Goal: Communication & Community: Answer question/provide support

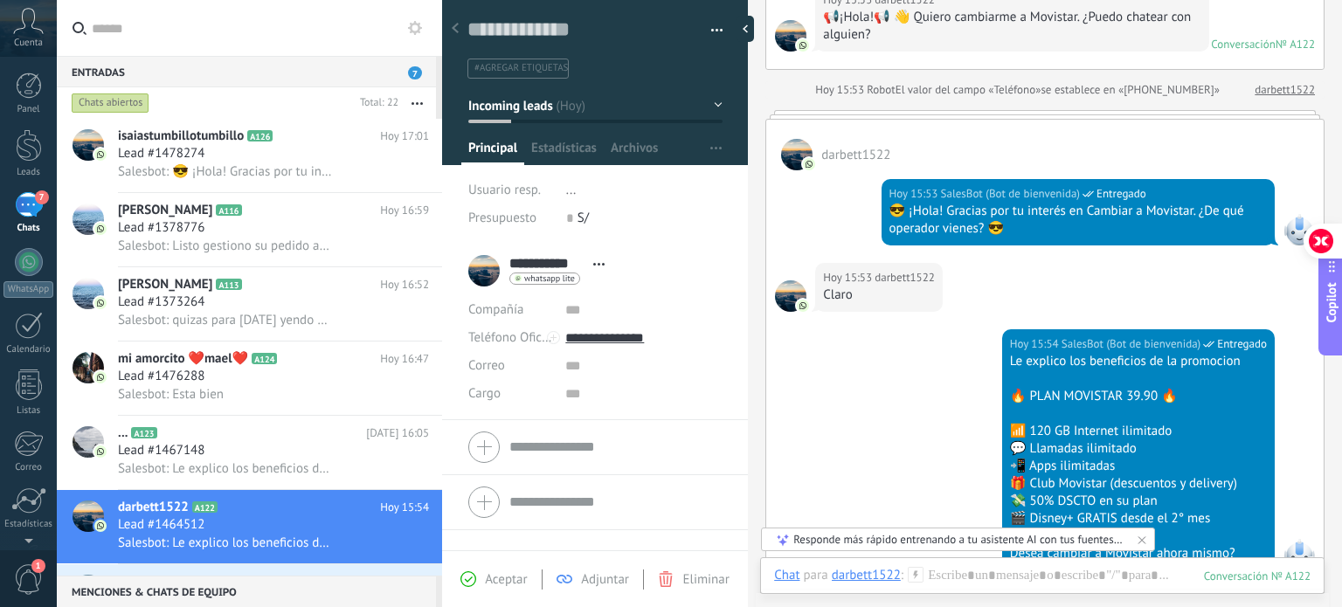
scroll to position [25, 0]
click at [249, 160] on div "Lead #1478274" at bounding box center [273, 153] width 311 height 17
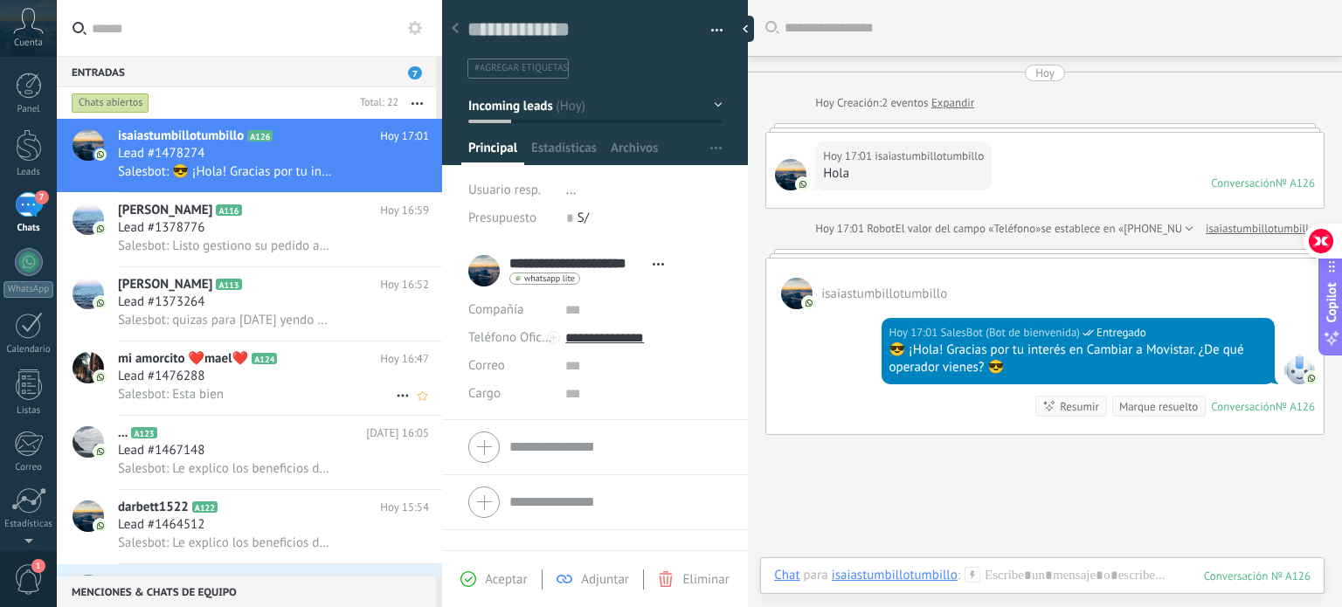
click at [280, 398] on div "Salesbot: Esta bien" at bounding box center [273, 394] width 311 height 18
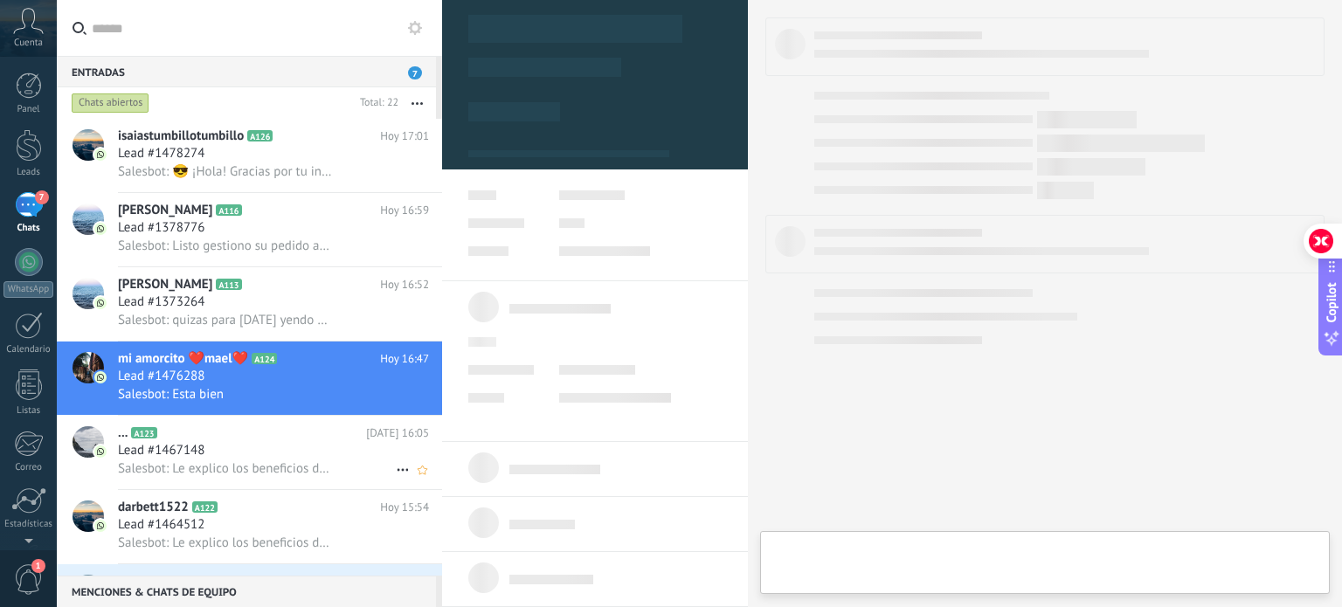
click at [298, 459] on div "Lead #1467148" at bounding box center [273, 450] width 311 height 17
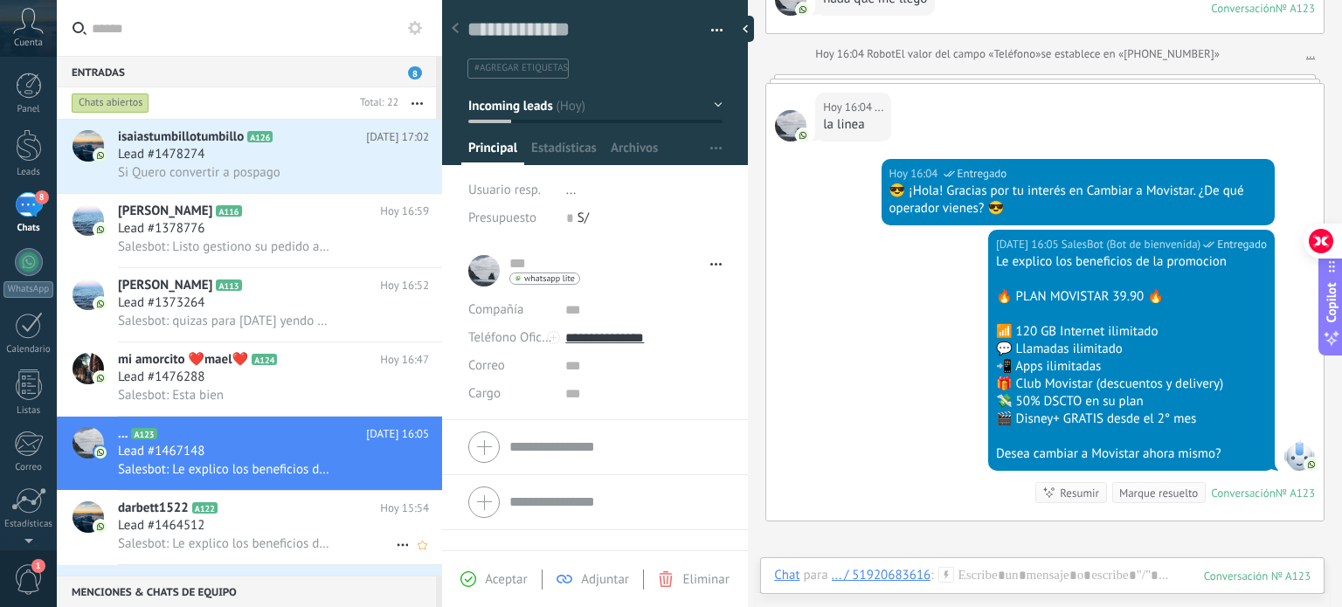
scroll to position [87, 0]
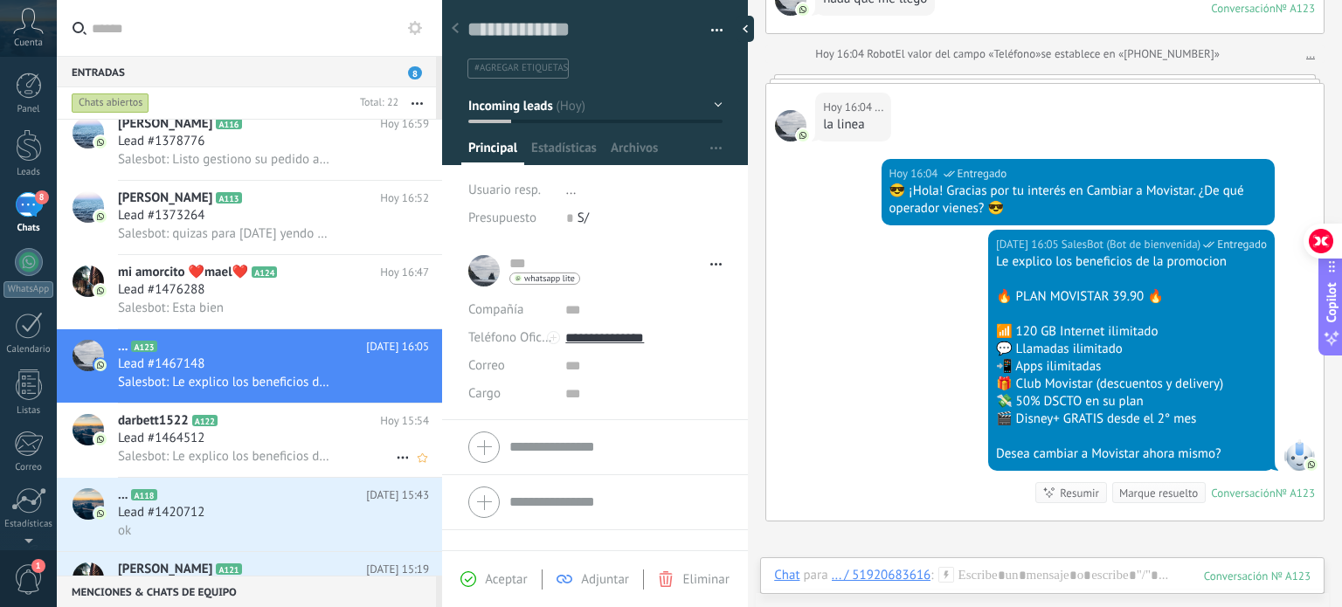
click at [299, 457] on span "Salesbot: Le explico los beneficios de la promocion 🔥 PLAN MOVISTAR 39.90 🔥 📶 1…" at bounding box center [225, 456] width 215 height 17
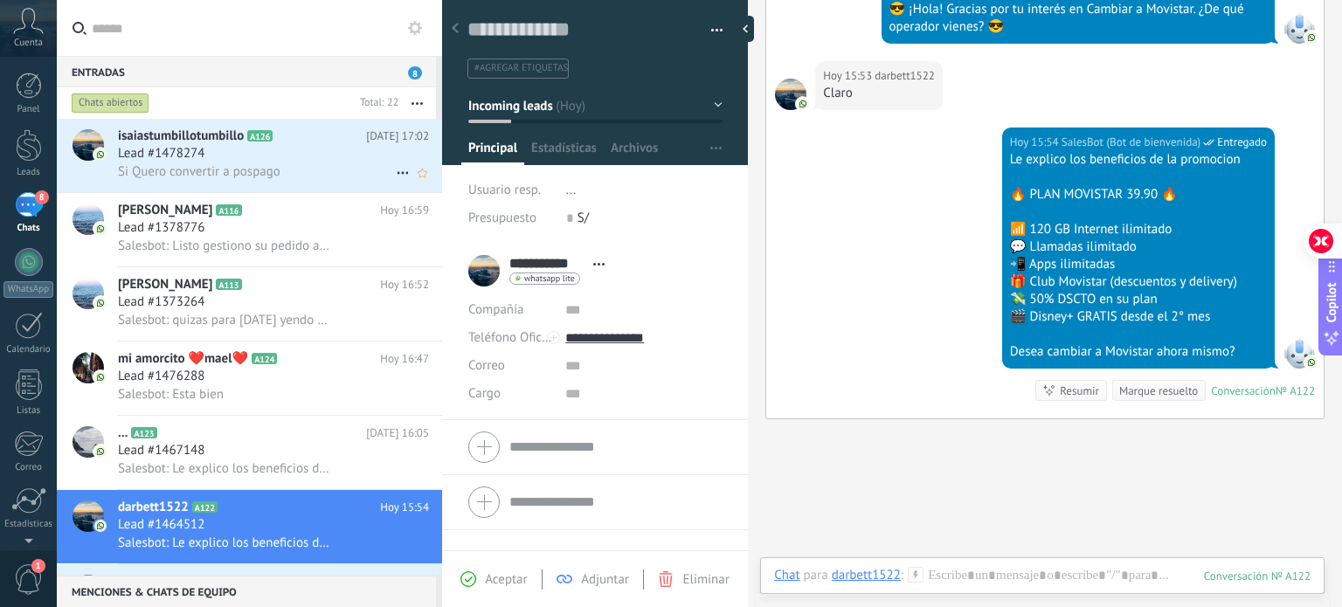
click at [289, 192] on div "isaiastumbillotumbillo A126 [DATE] 17:02 Lead #1478274 Si Quero convertir a pos…" at bounding box center [280, 155] width 324 height 73
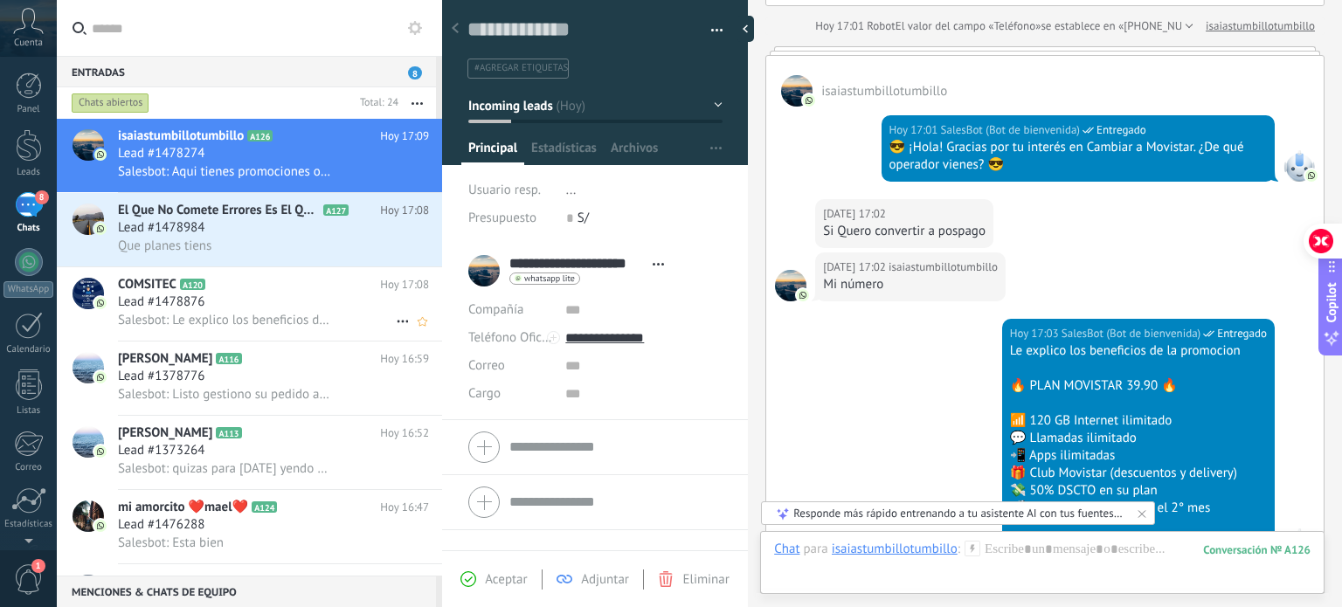
scroll to position [982, 0]
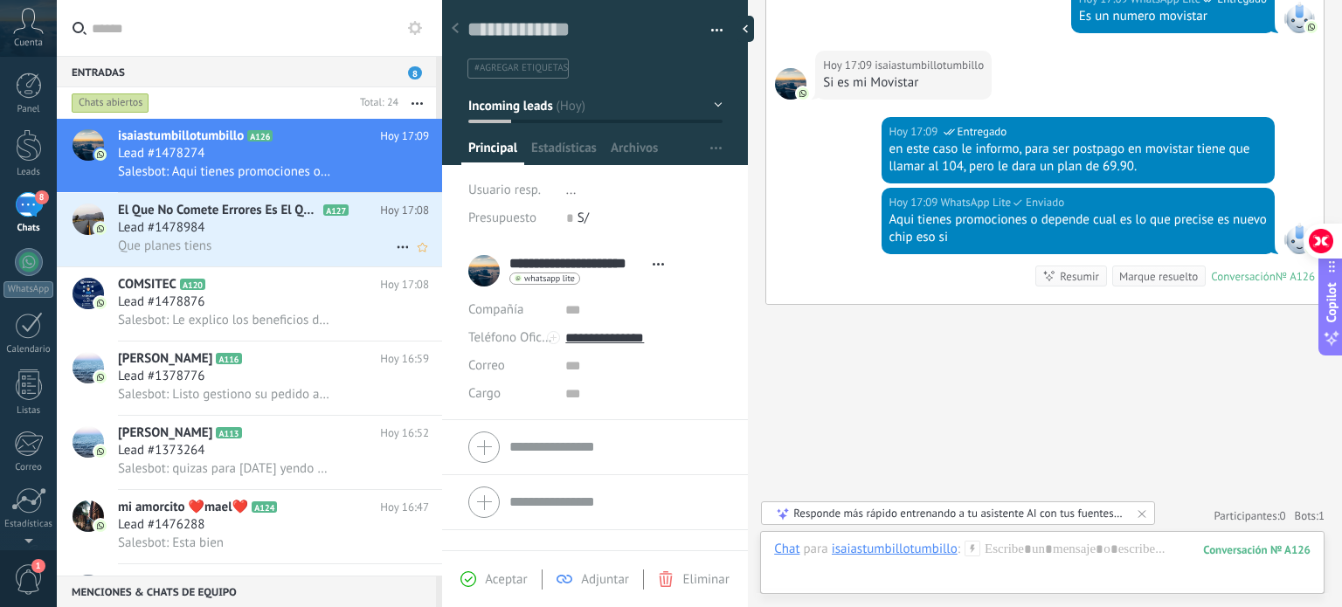
click at [302, 254] on div "Que planes tiens" at bounding box center [273, 246] width 311 height 18
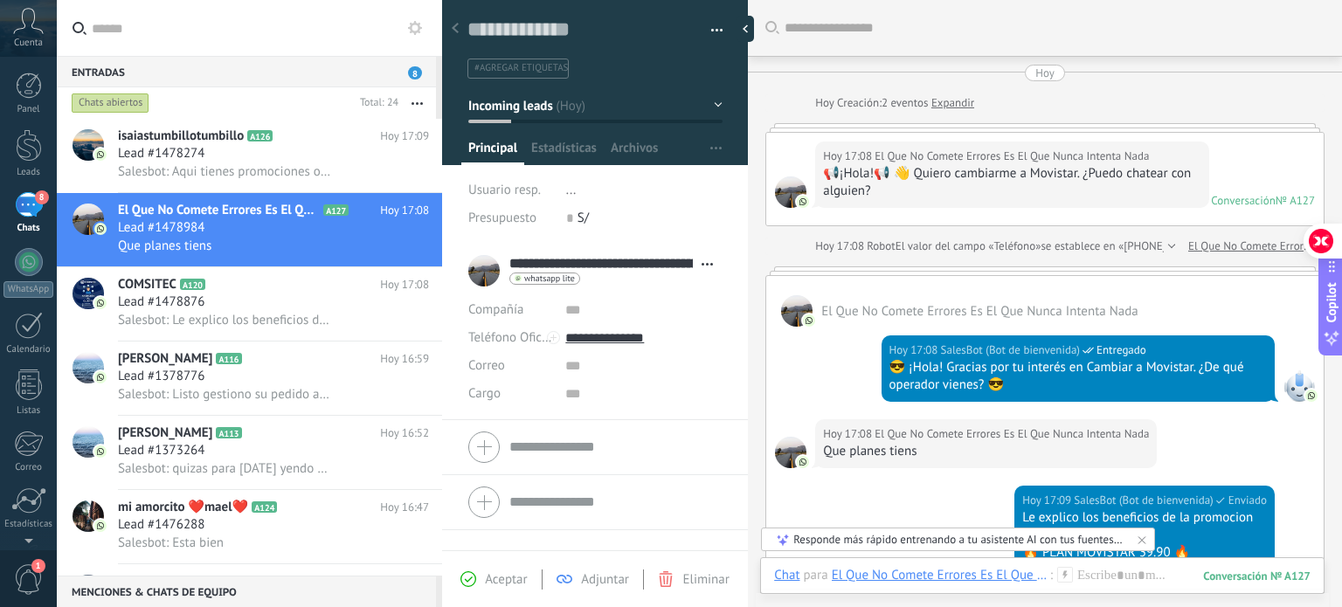
scroll to position [294, 0]
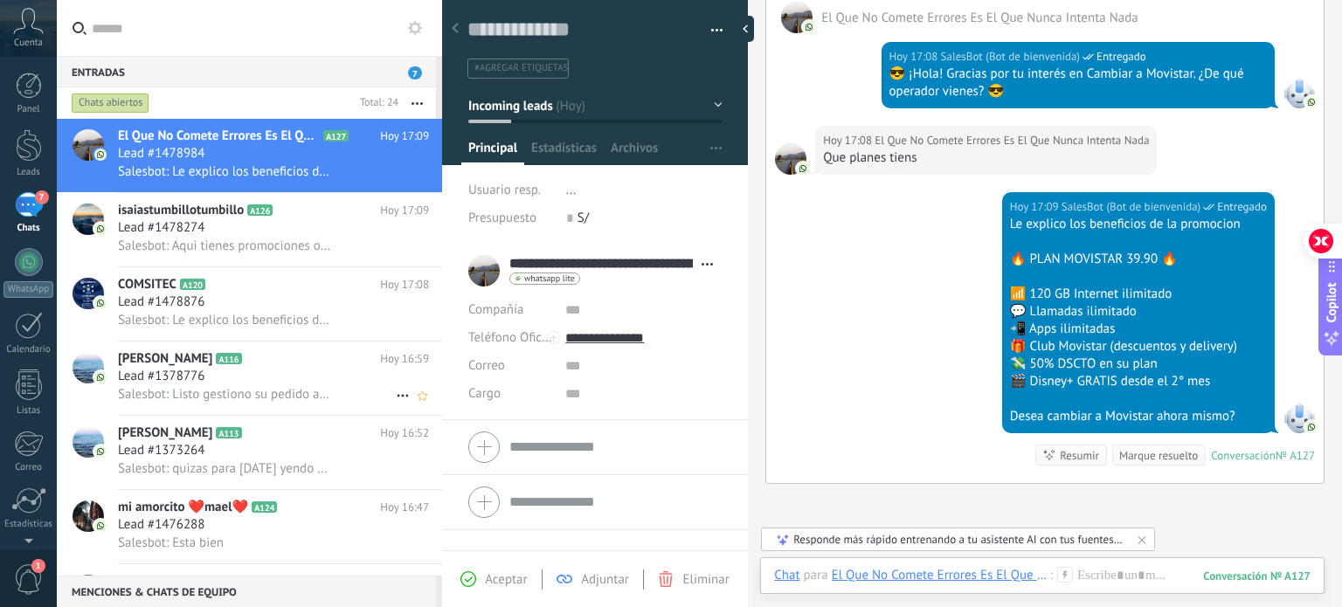
click at [311, 391] on div "Salesbot: Listo gestiono su pedido ahora mismo" at bounding box center [273, 394] width 311 height 18
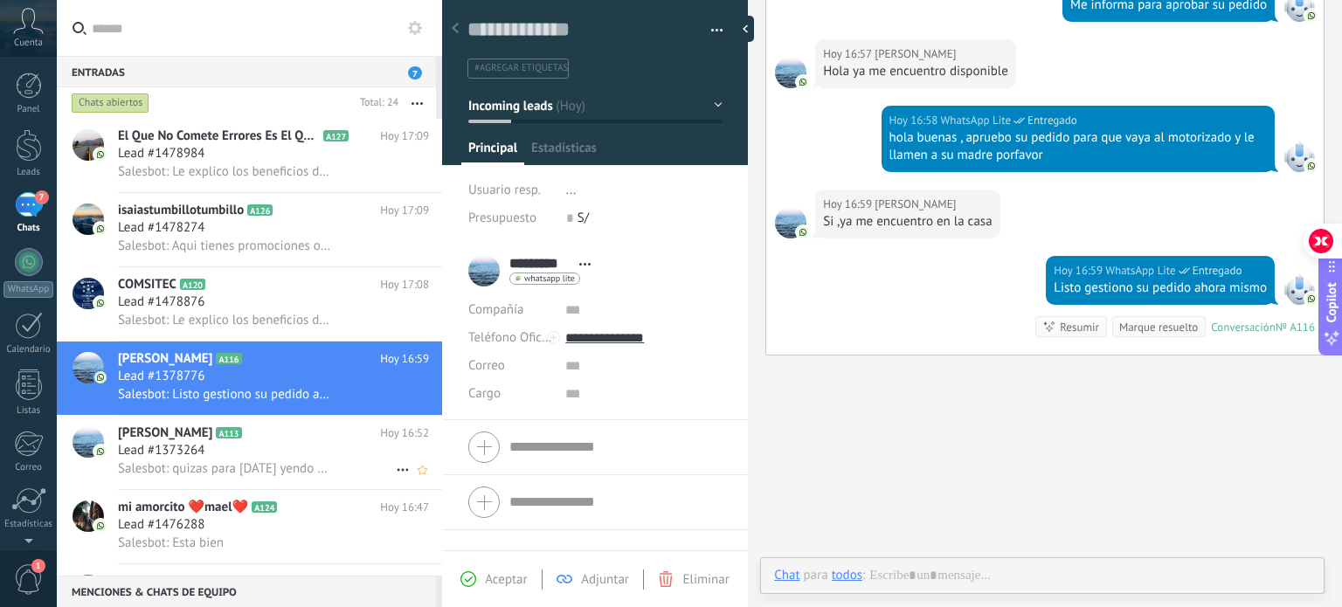
scroll to position [25, 0]
click at [292, 468] on span "Salesbot: quizas para [DATE] yendo a su trabajo temprana hora le puedo reagenda…" at bounding box center [225, 468] width 215 height 17
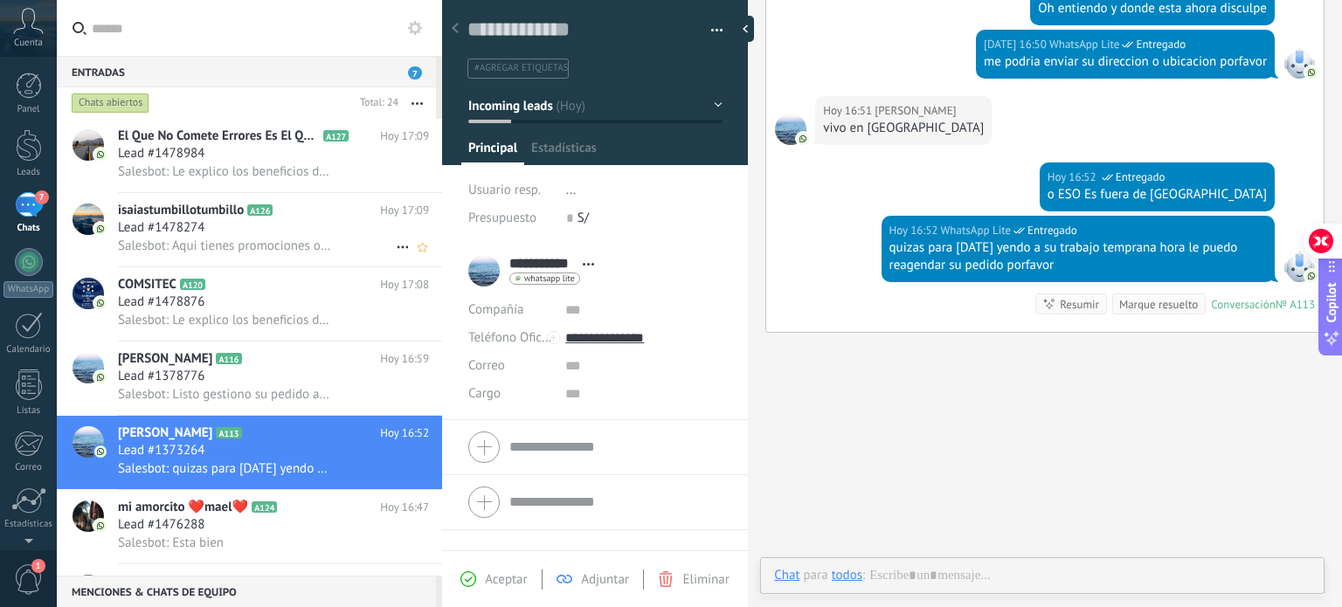
scroll to position [25, 0]
click at [285, 177] on span "Salesbot: Le explico los beneficios de la promocion 🔥 PLAN MOVISTAR 39.90 🔥 📶 1…" at bounding box center [225, 171] width 215 height 17
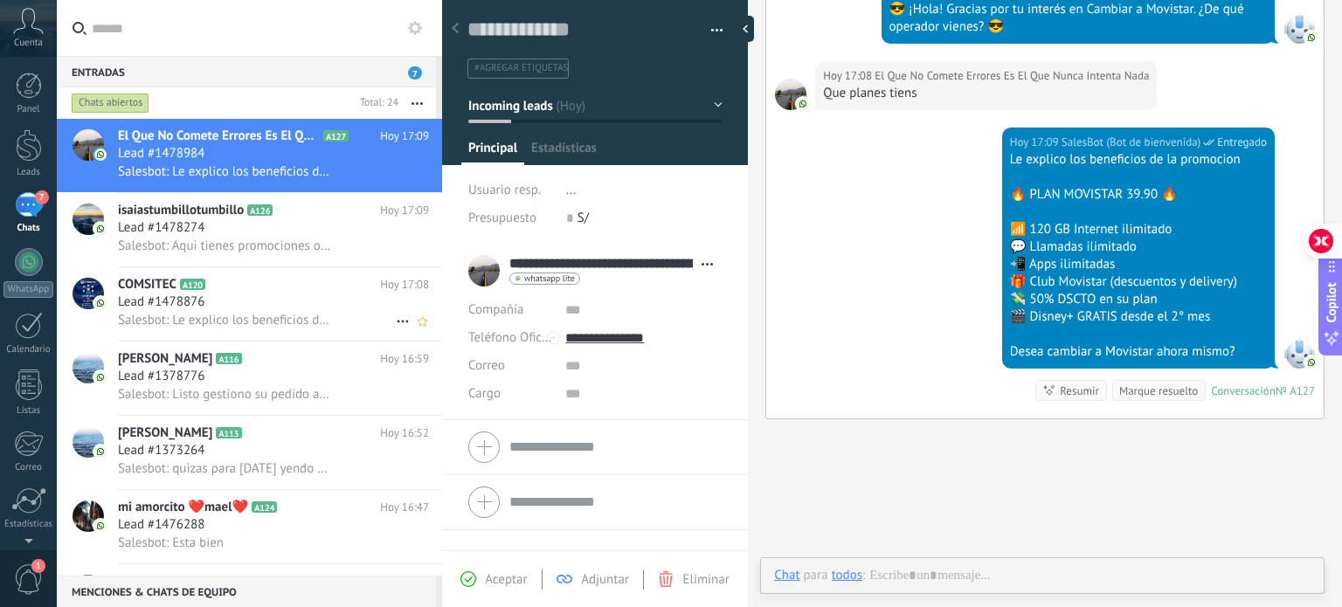
scroll to position [25, 0]
click at [294, 315] on span "Salesbot: Le explico los beneficios de la promocion 🔥 PLAN MOVISTAR 39.90 🔥 📶 1…" at bounding box center [225, 320] width 215 height 17
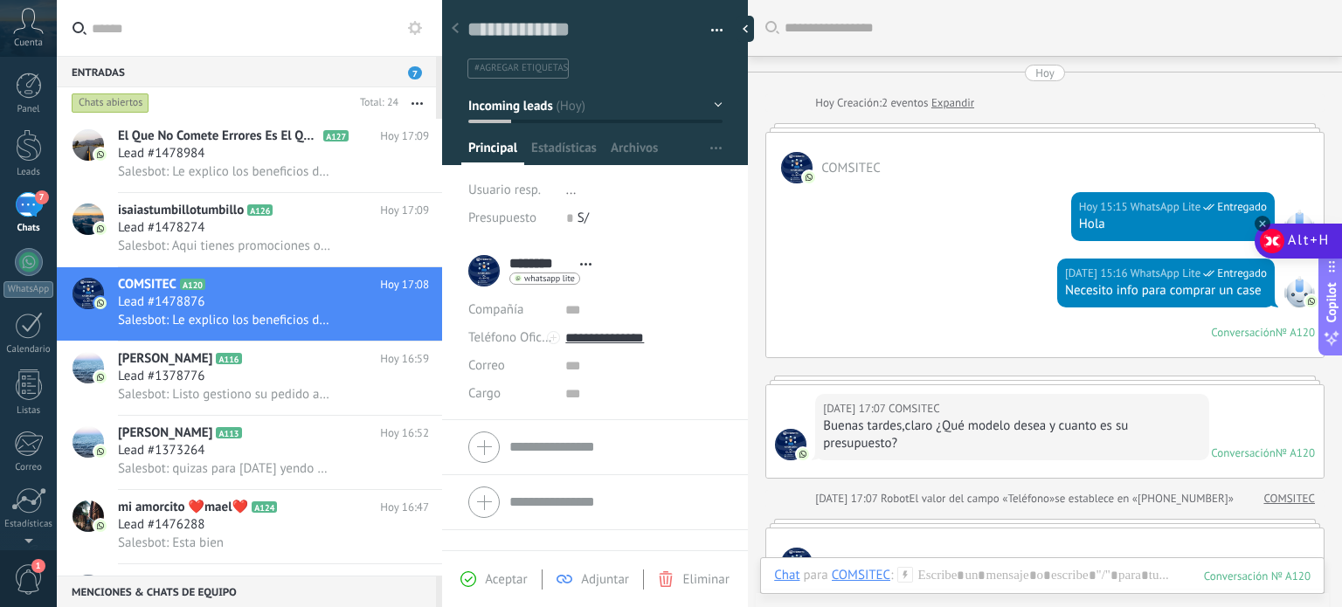
scroll to position [947, 0]
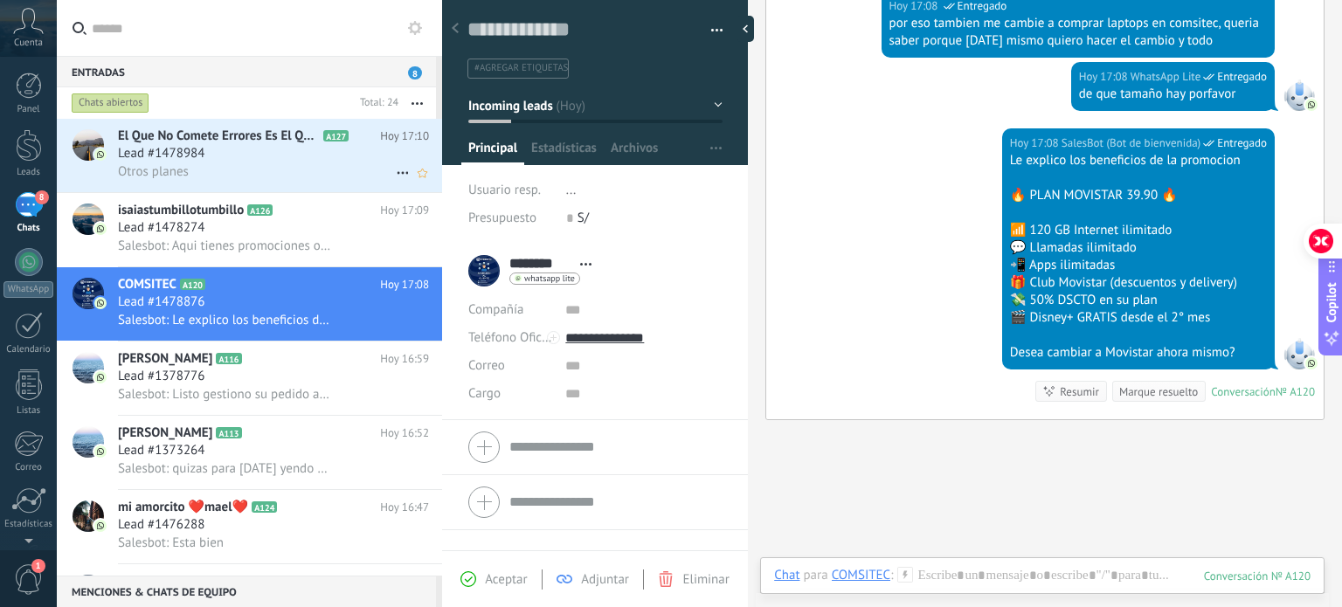
click at [311, 170] on div "Otros planes" at bounding box center [273, 172] width 311 height 18
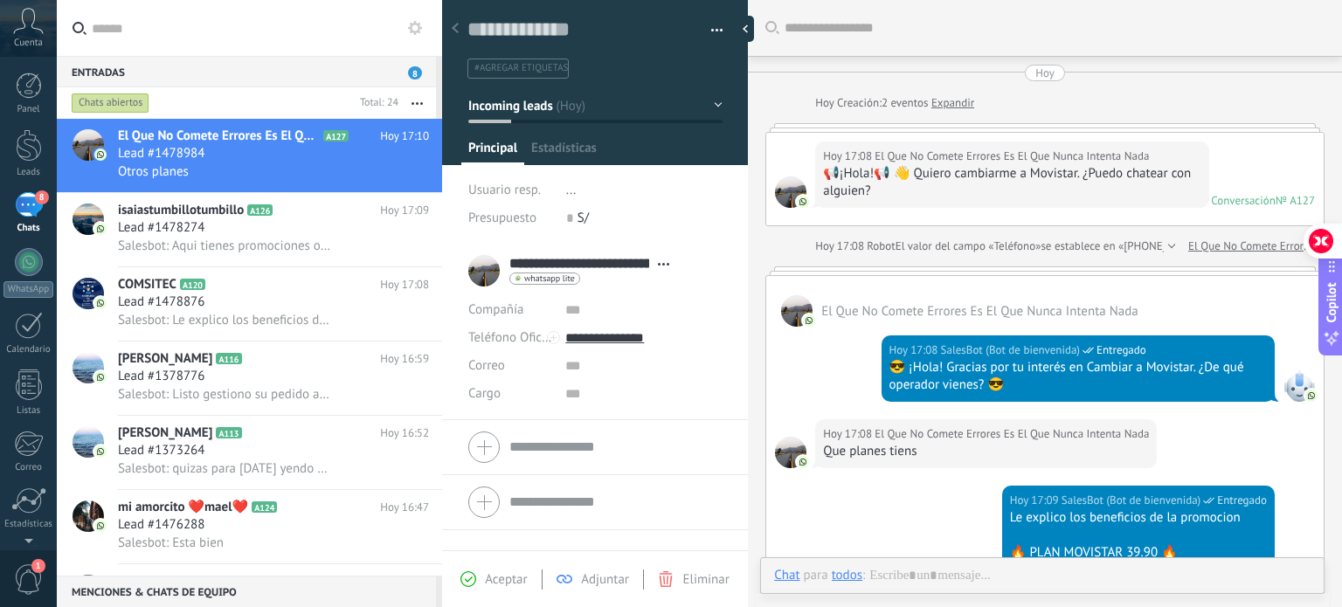
type textarea "**********"
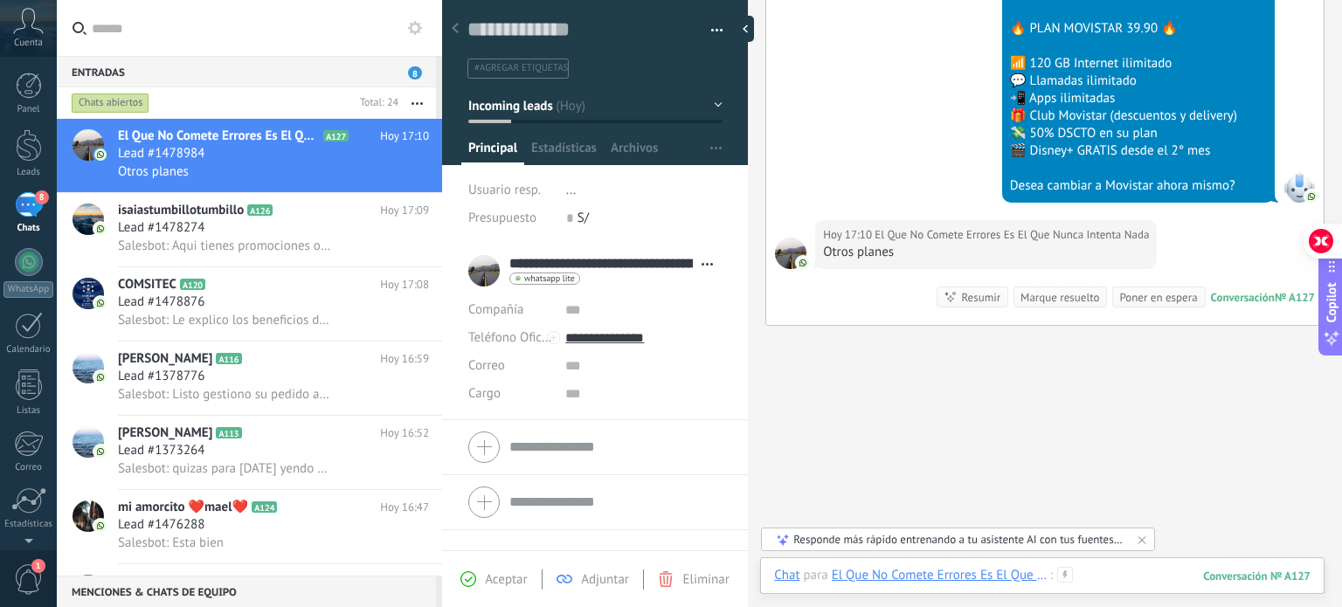
click at [1099, 572] on div at bounding box center [1042, 593] width 536 height 52
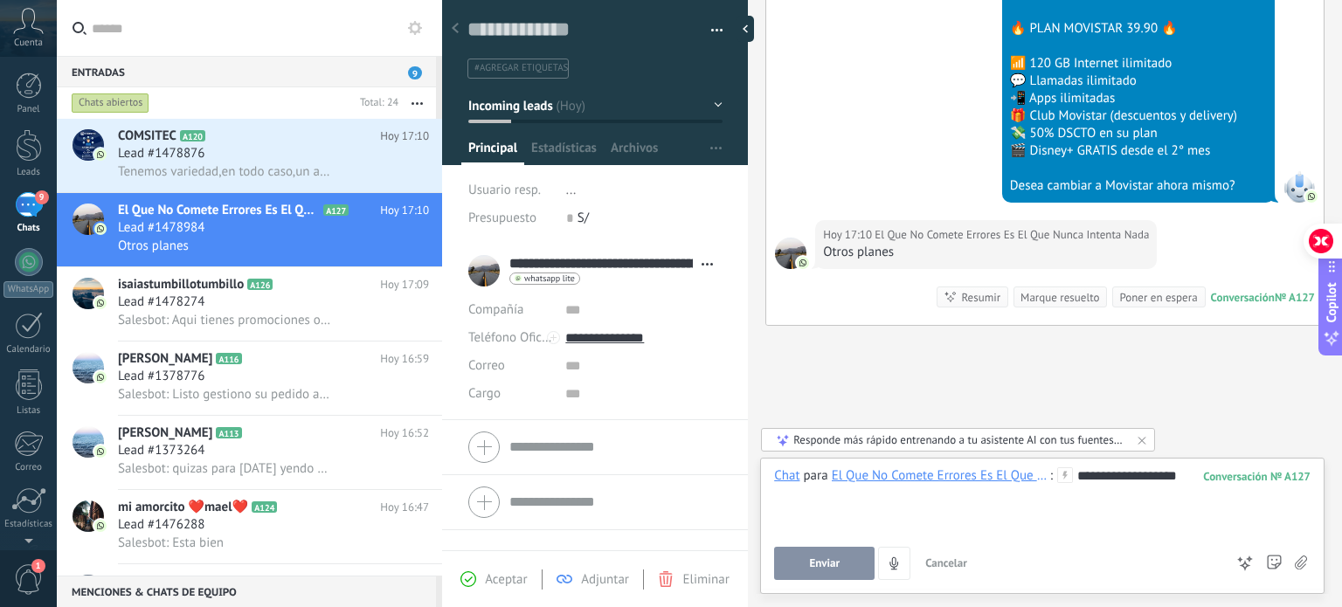
click at [825, 570] on span "Enviar" at bounding box center [824, 563] width 31 height 12
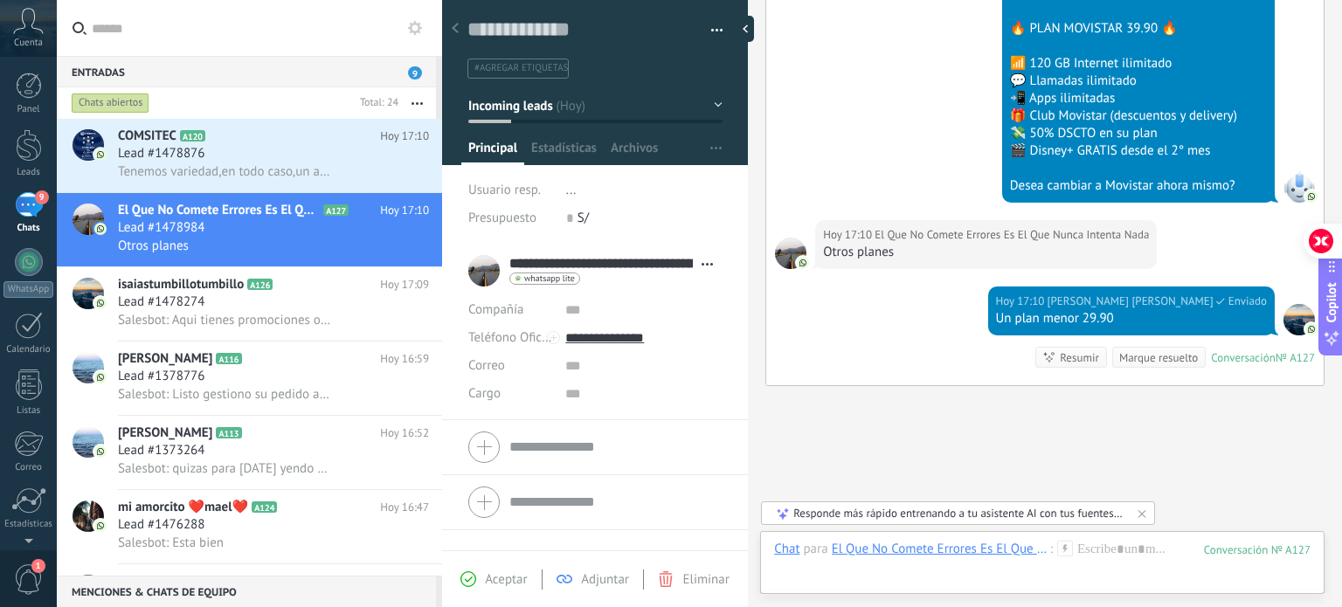
scroll to position [639, 0]
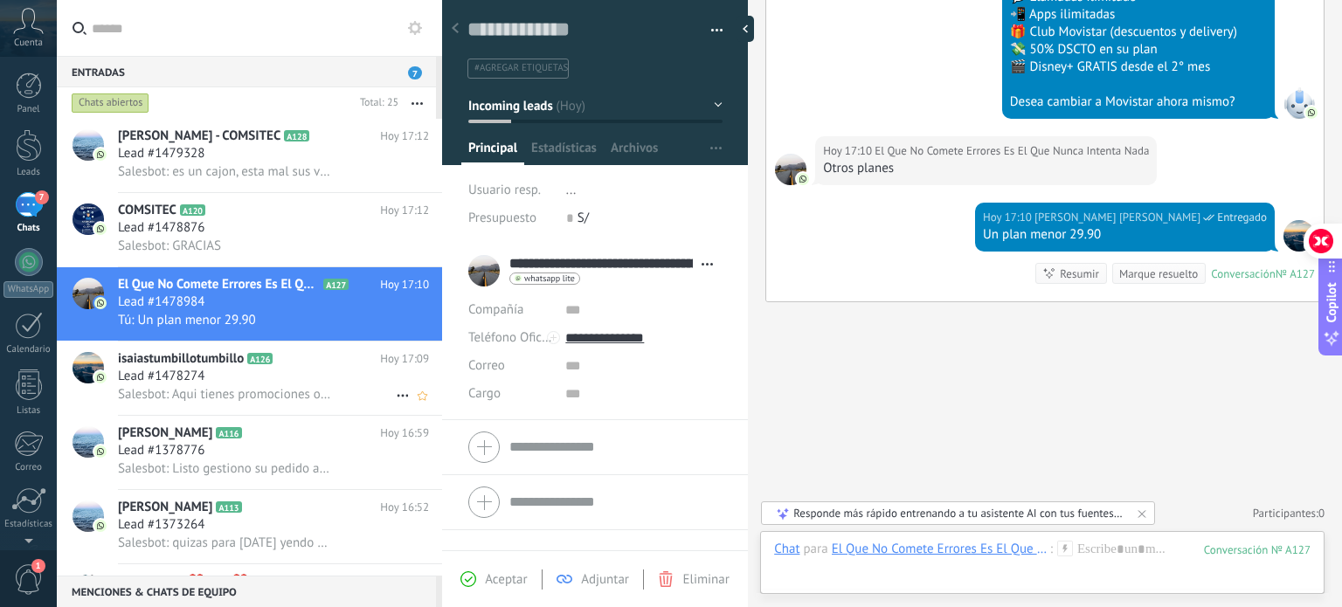
click at [304, 394] on span "Salesbot: Aqui tienes promociones o depende cual es lo que precise es nuevo chi…" at bounding box center [225, 394] width 215 height 17
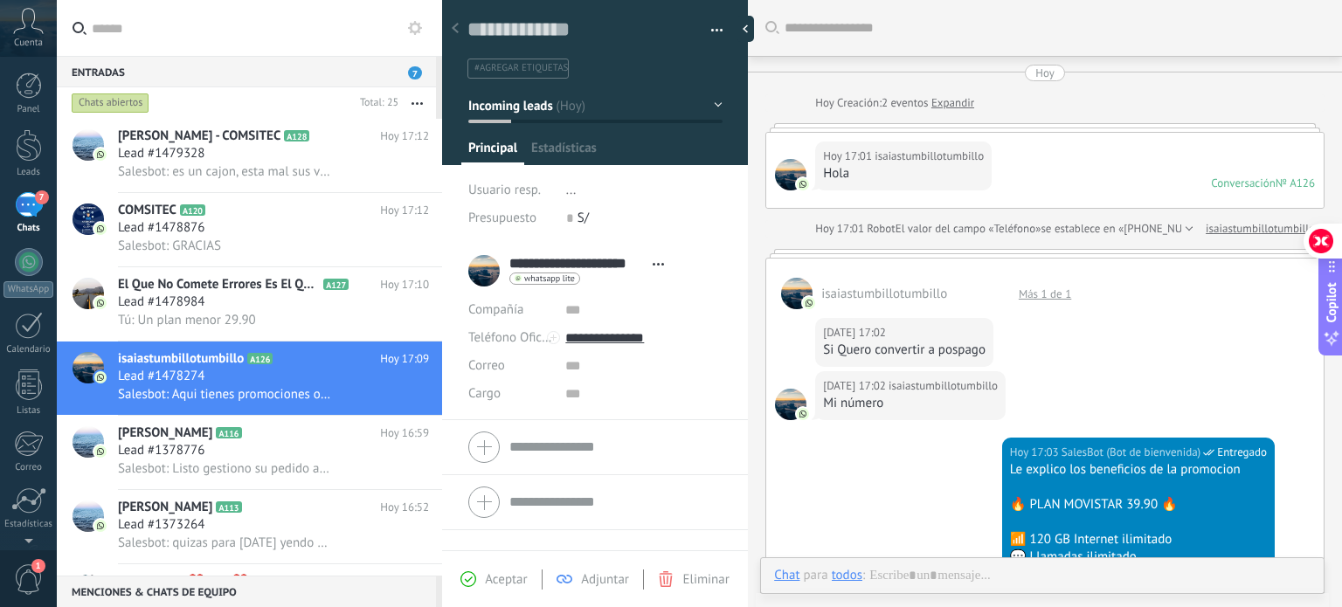
scroll to position [839, 0]
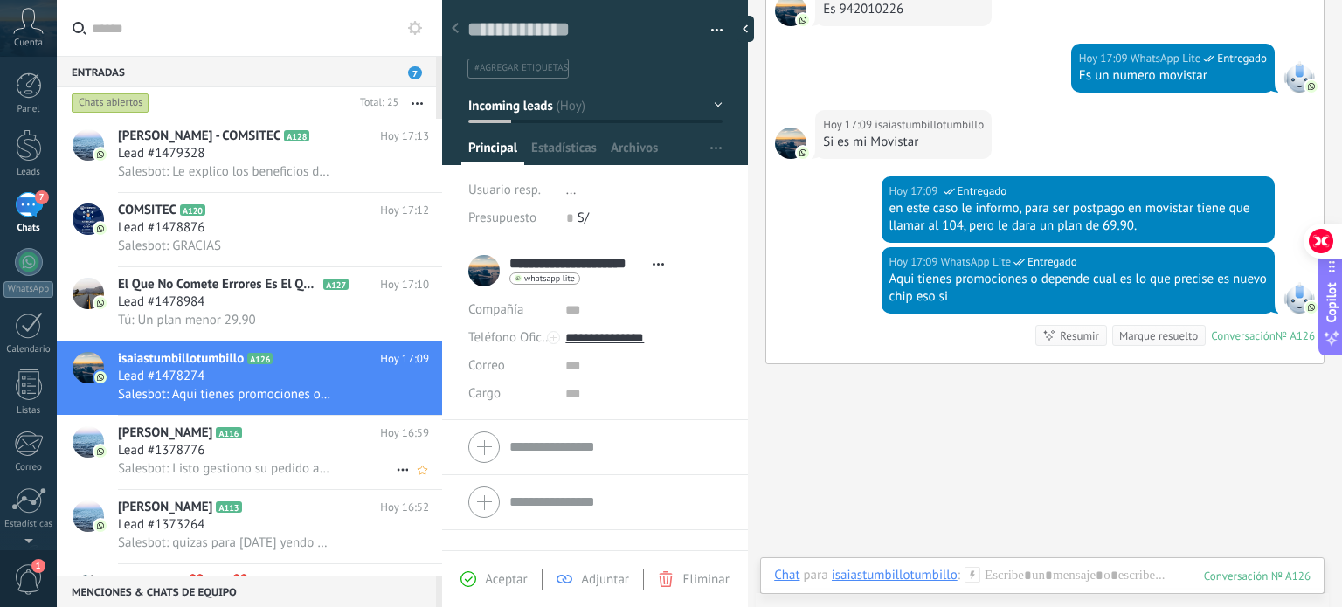
drag, startPoint x: 280, startPoint y: 464, endPoint x: 292, endPoint y: 488, distance: 26.2
click at [280, 465] on div "[PERSON_NAME] A116 [DATE] 16:59 Lead #1378776 Salesbot: Listo gestiono su pedid…" at bounding box center [280, 452] width 324 height 73
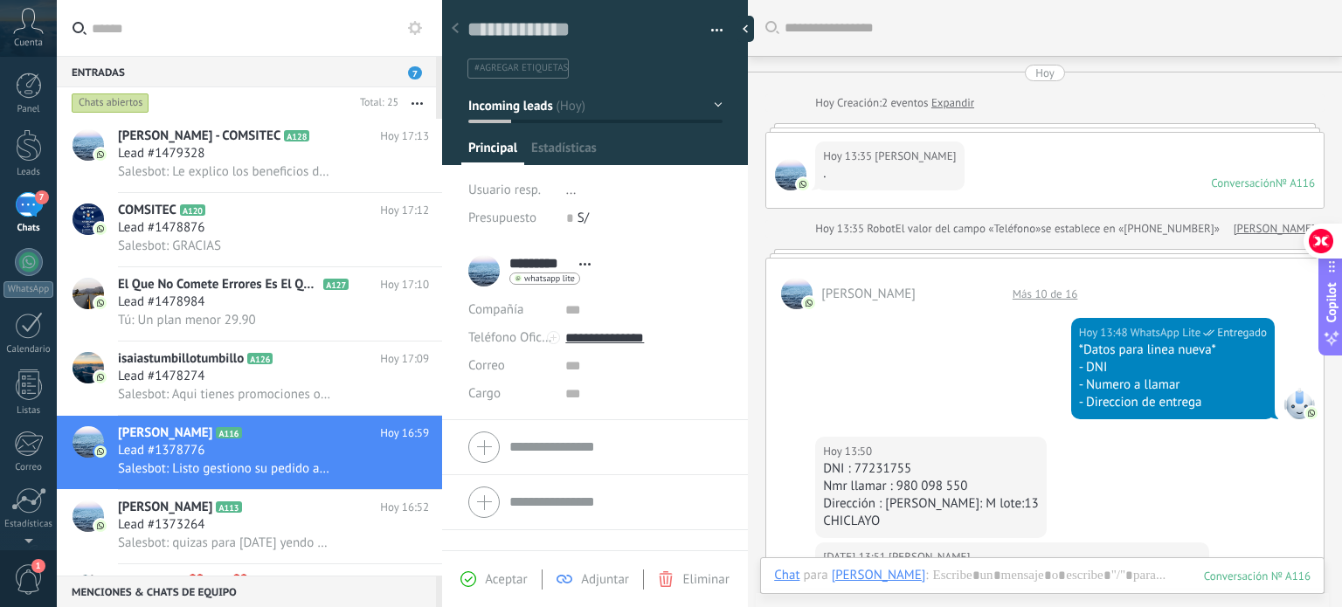
scroll to position [760, 0]
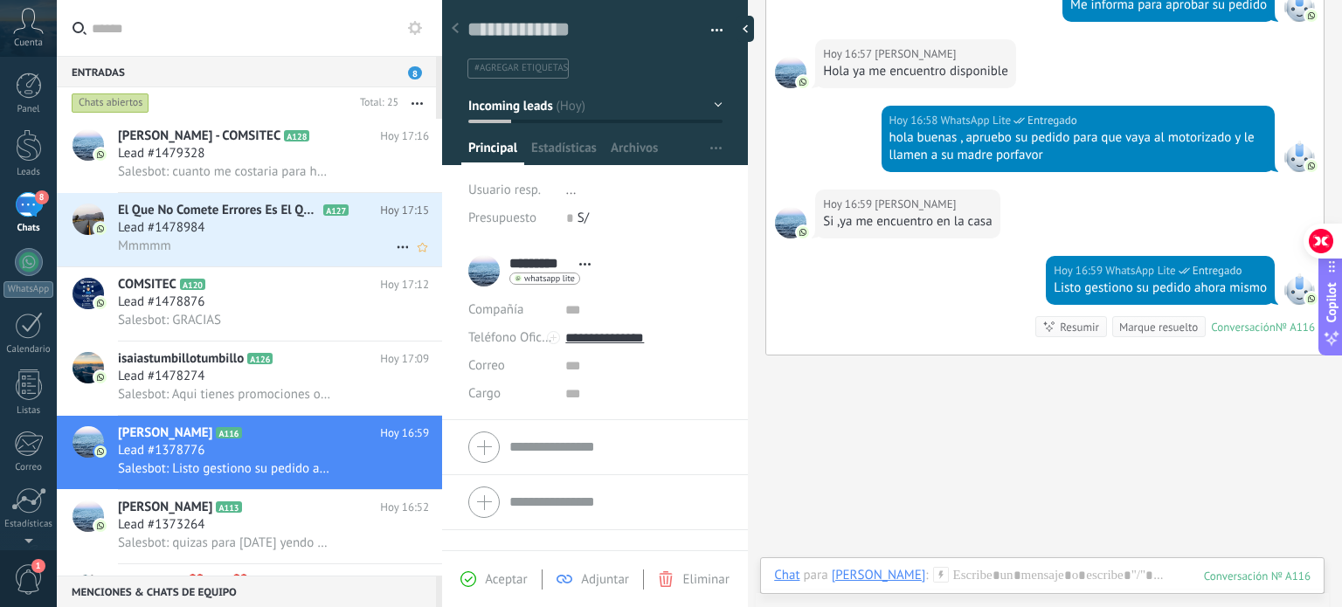
click at [272, 247] on div "Mmmmm" at bounding box center [273, 246] width 311 height 18
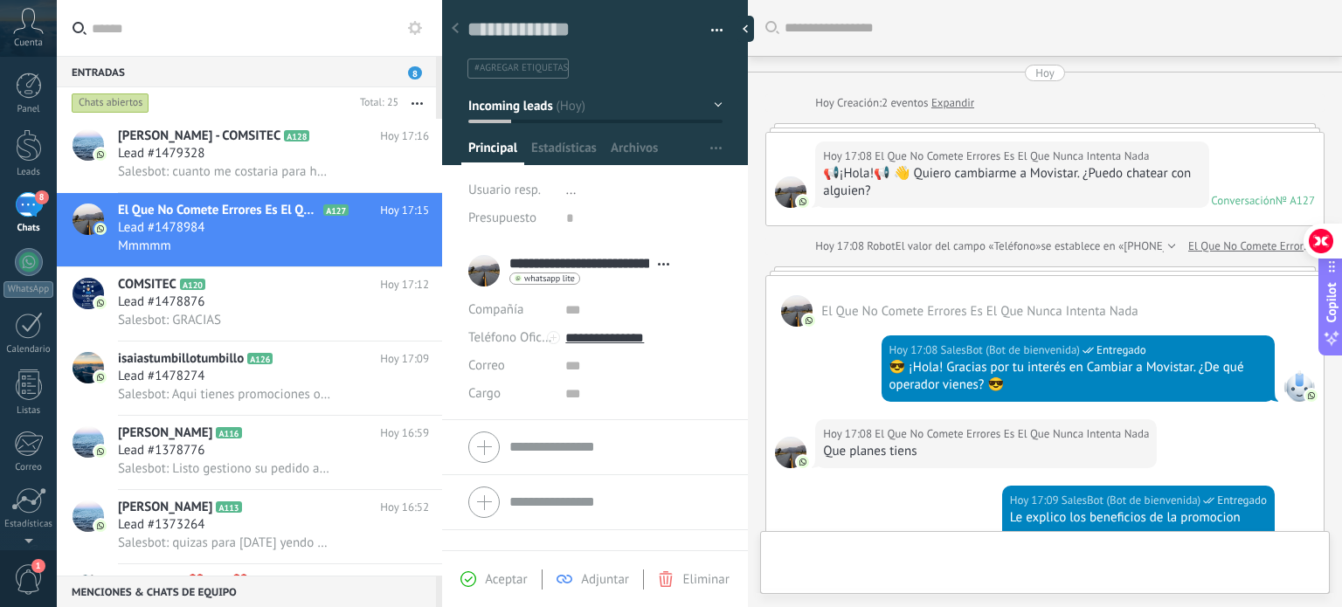
type textarea "**********"
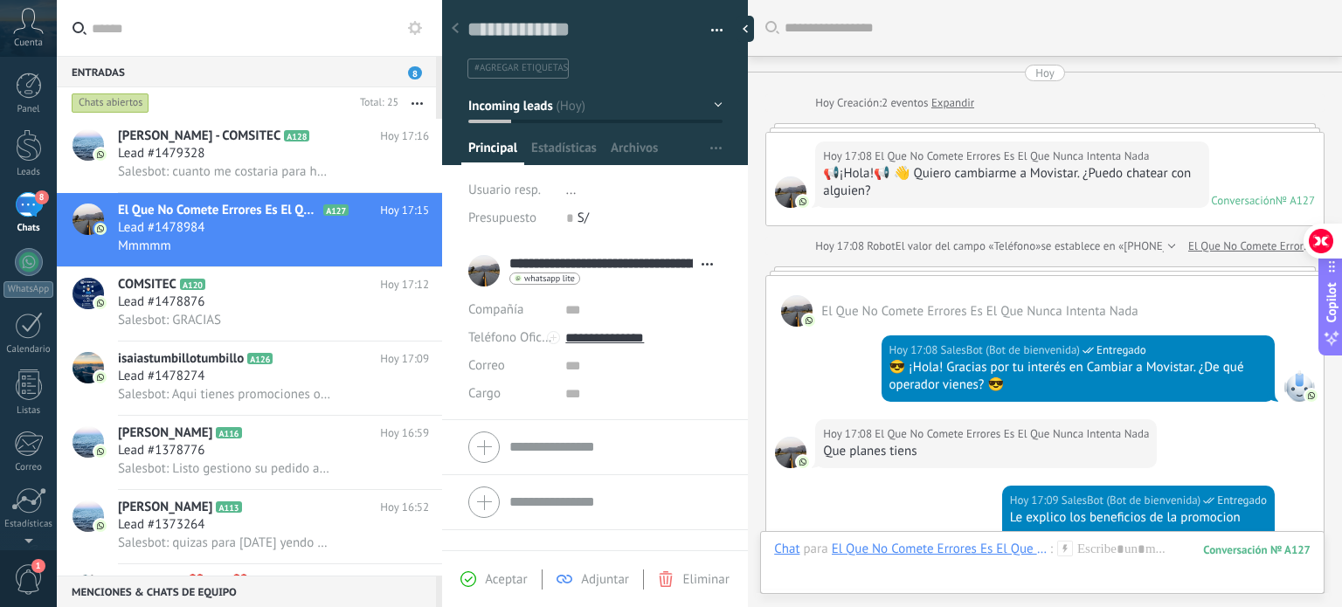
scroll to position [710, 0]
